Goal: Task Accomplishment & Management: Manage account settings

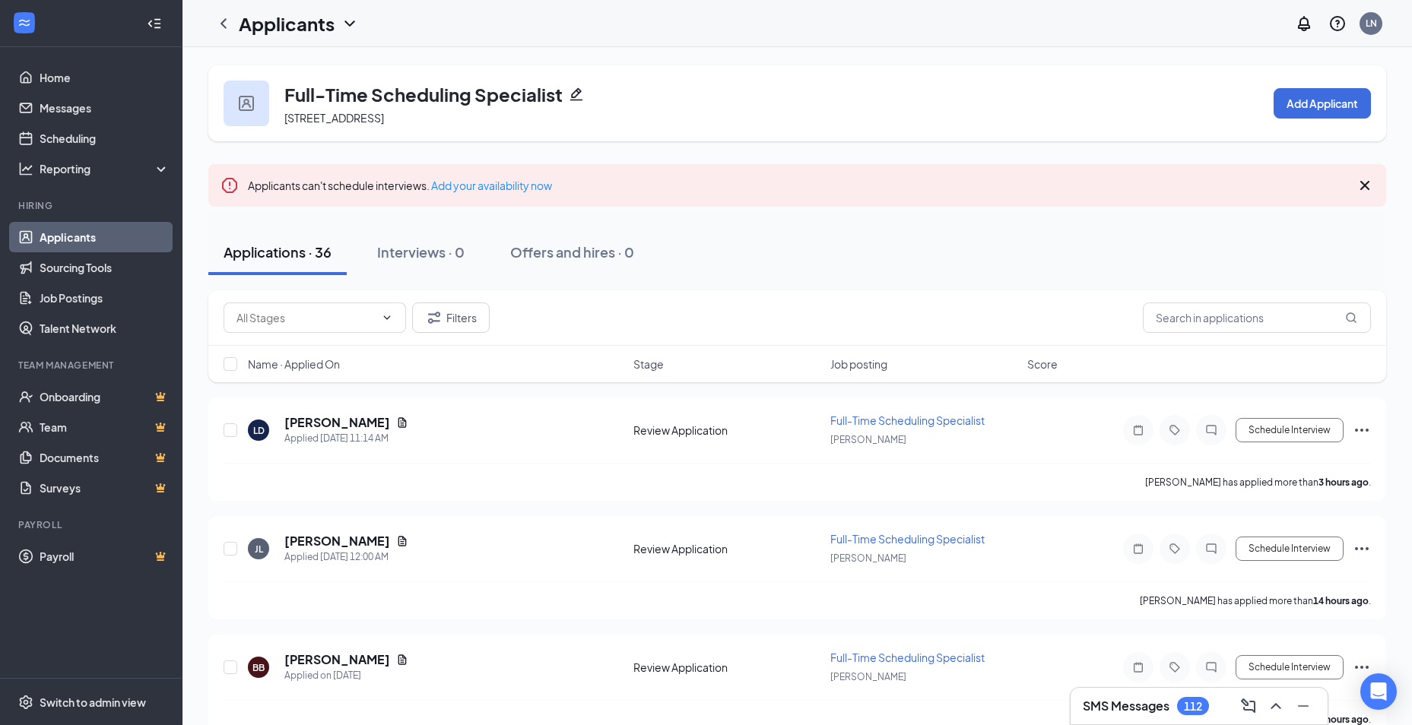
click at [1172, 702] on div "SMS Messages 112" at bounding box center [1146, 706] width 126 height 18
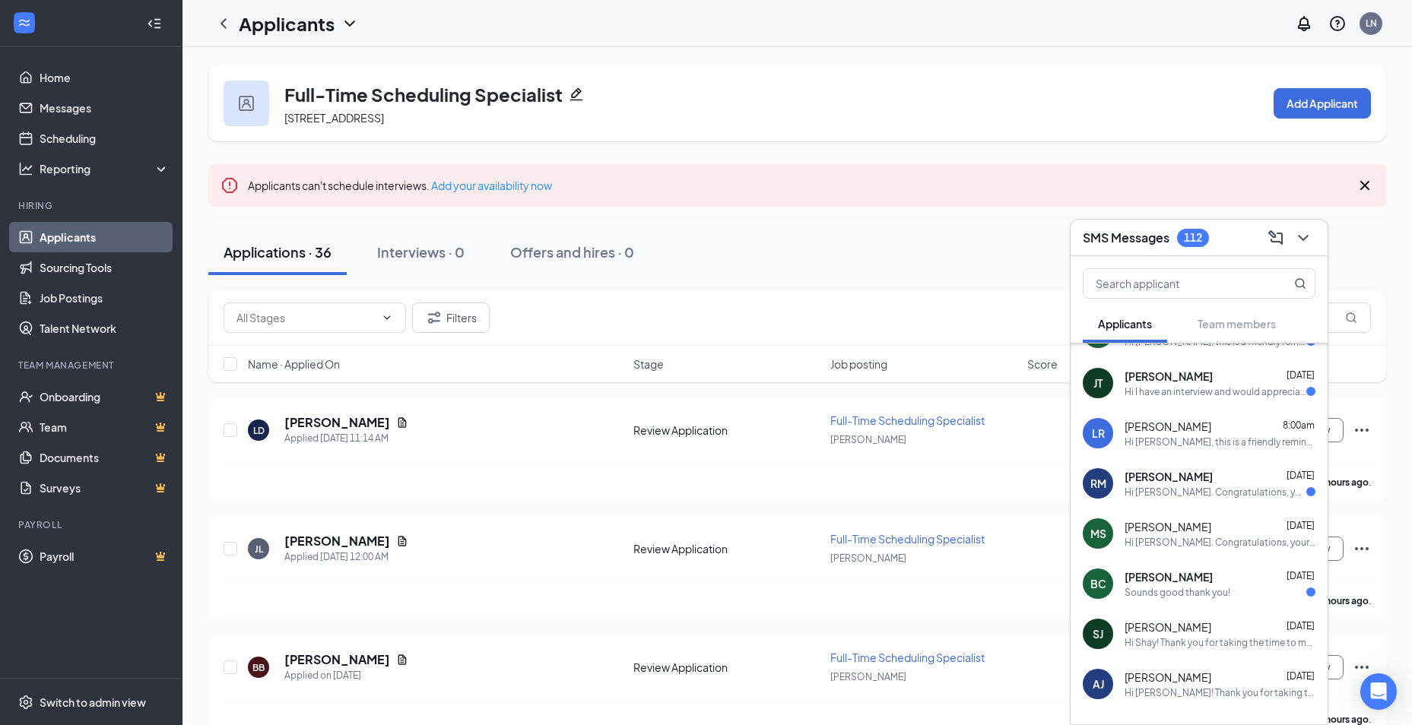
scroll to position [152, 0]
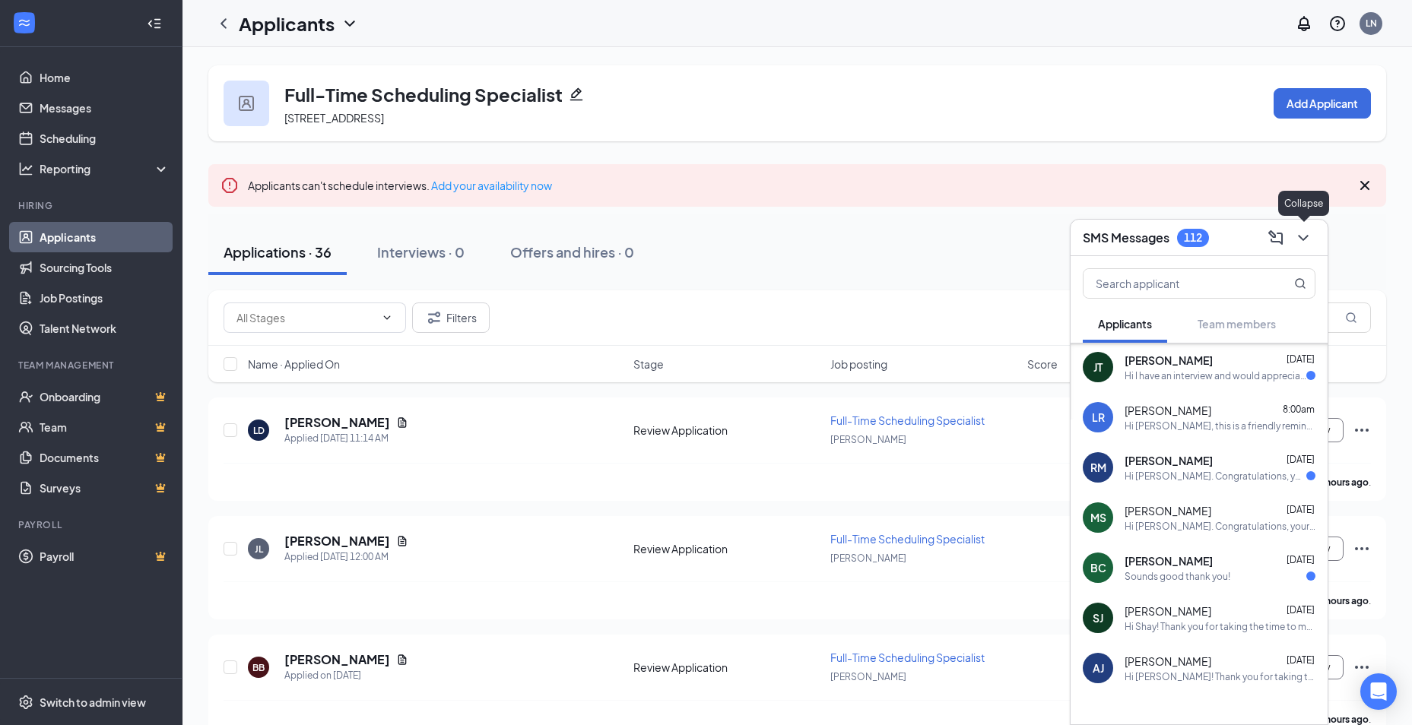
click at [1309, 239] on icon "ChevronDown" at bounding box center [1303, 238] width 18 height 18
